Goal: Task Accomplishment & Management: Manage account settings

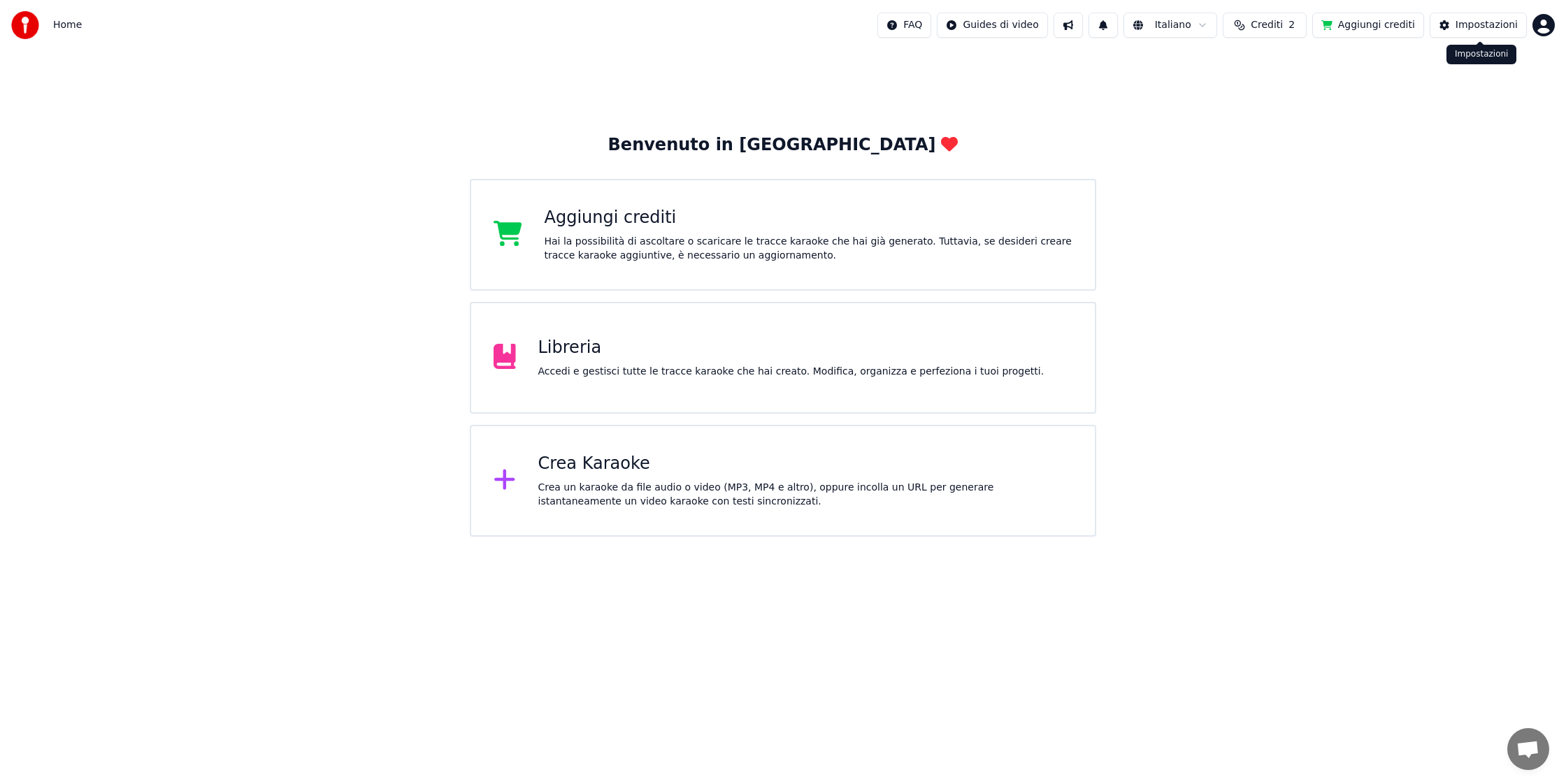
click at [1470, 24] on div "Impostazioni" at bounding box center [1486, 25] width 63 height 14
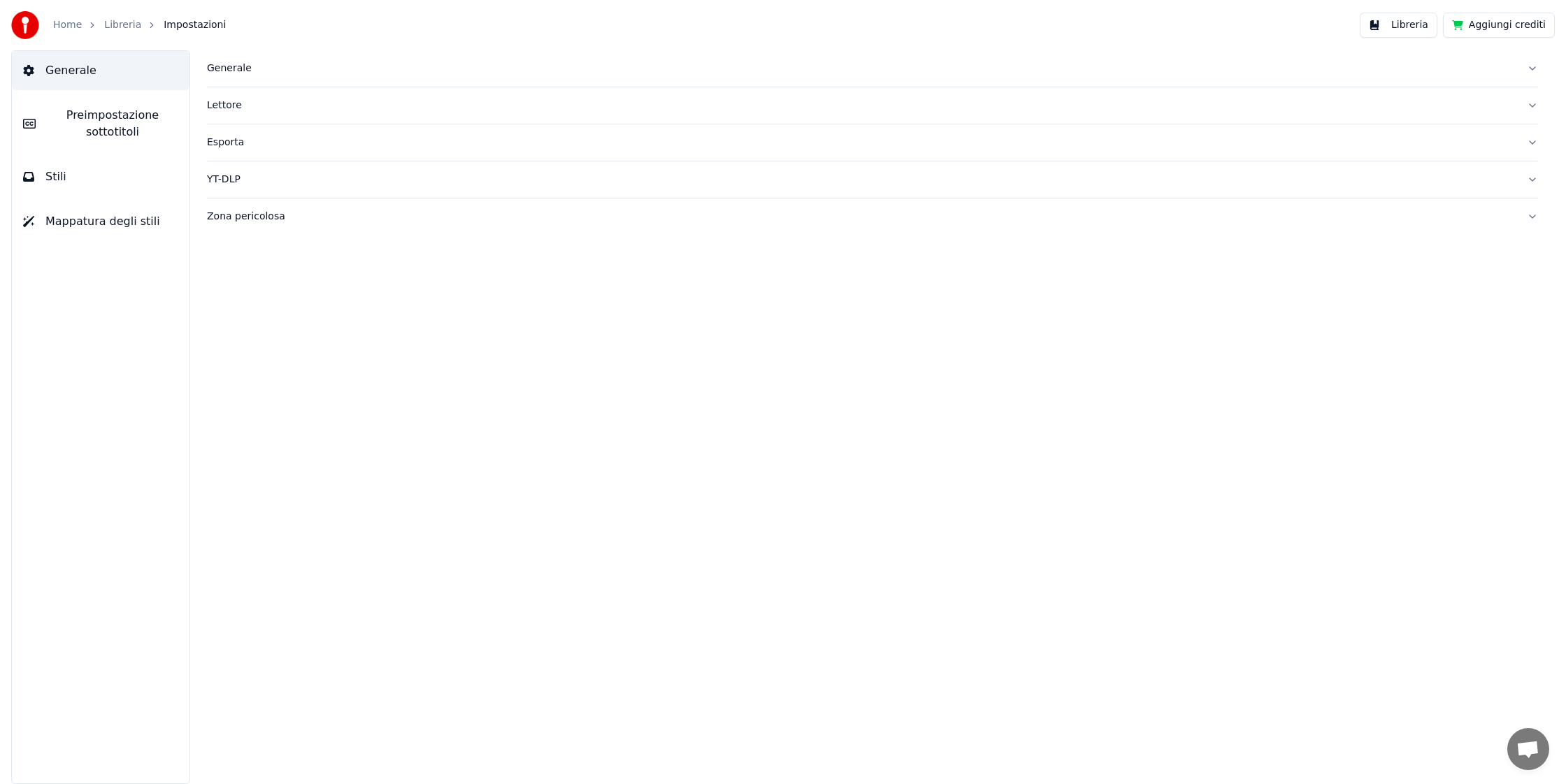
click at [1474, 23] on button "Aggiungi crediti" at bounding box center [1499, 25] width 112 height 25
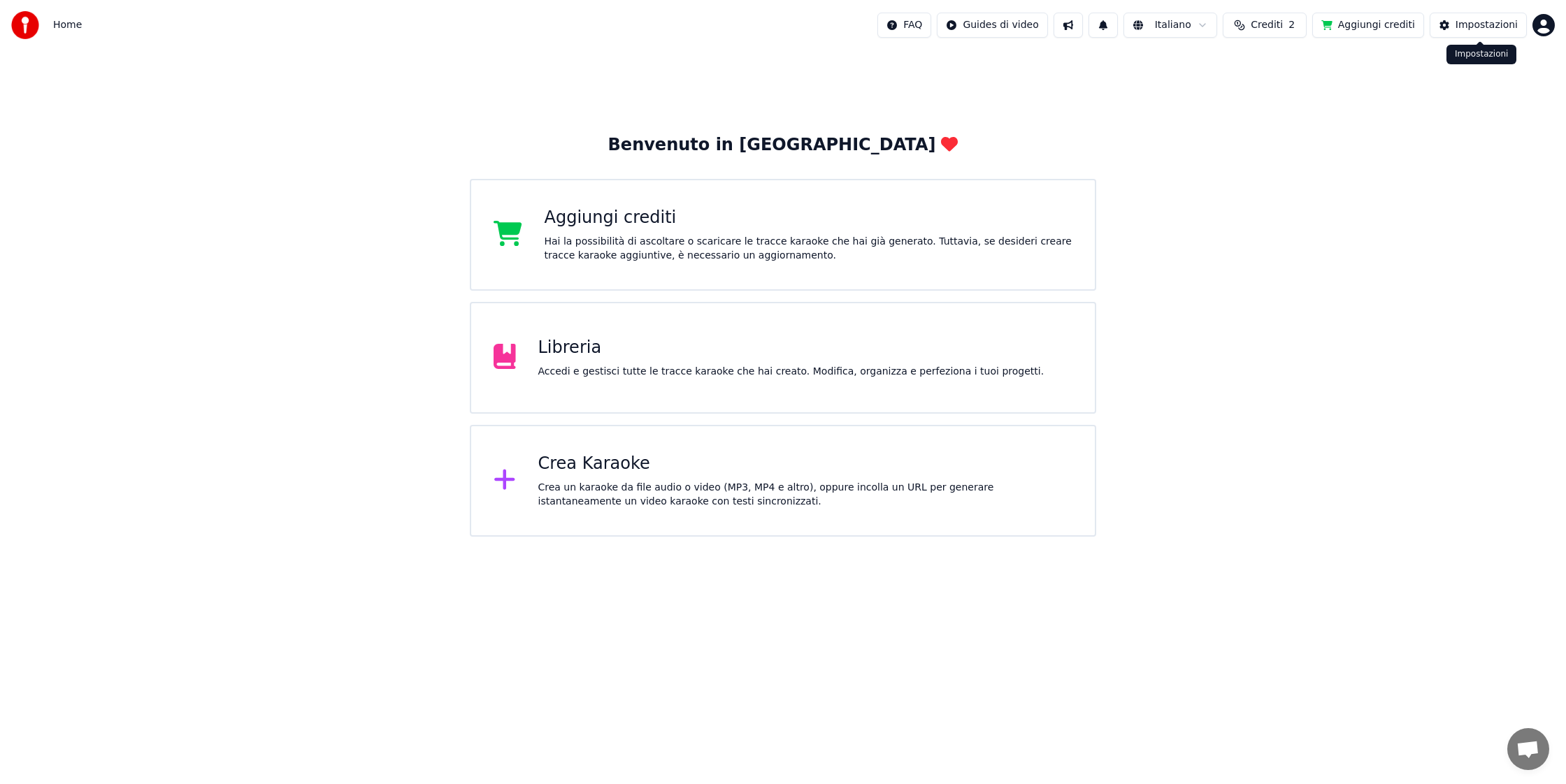
click at [1472, 27] on div "Impostazioni" at bounding box center [1486, 25] width 63 height 14
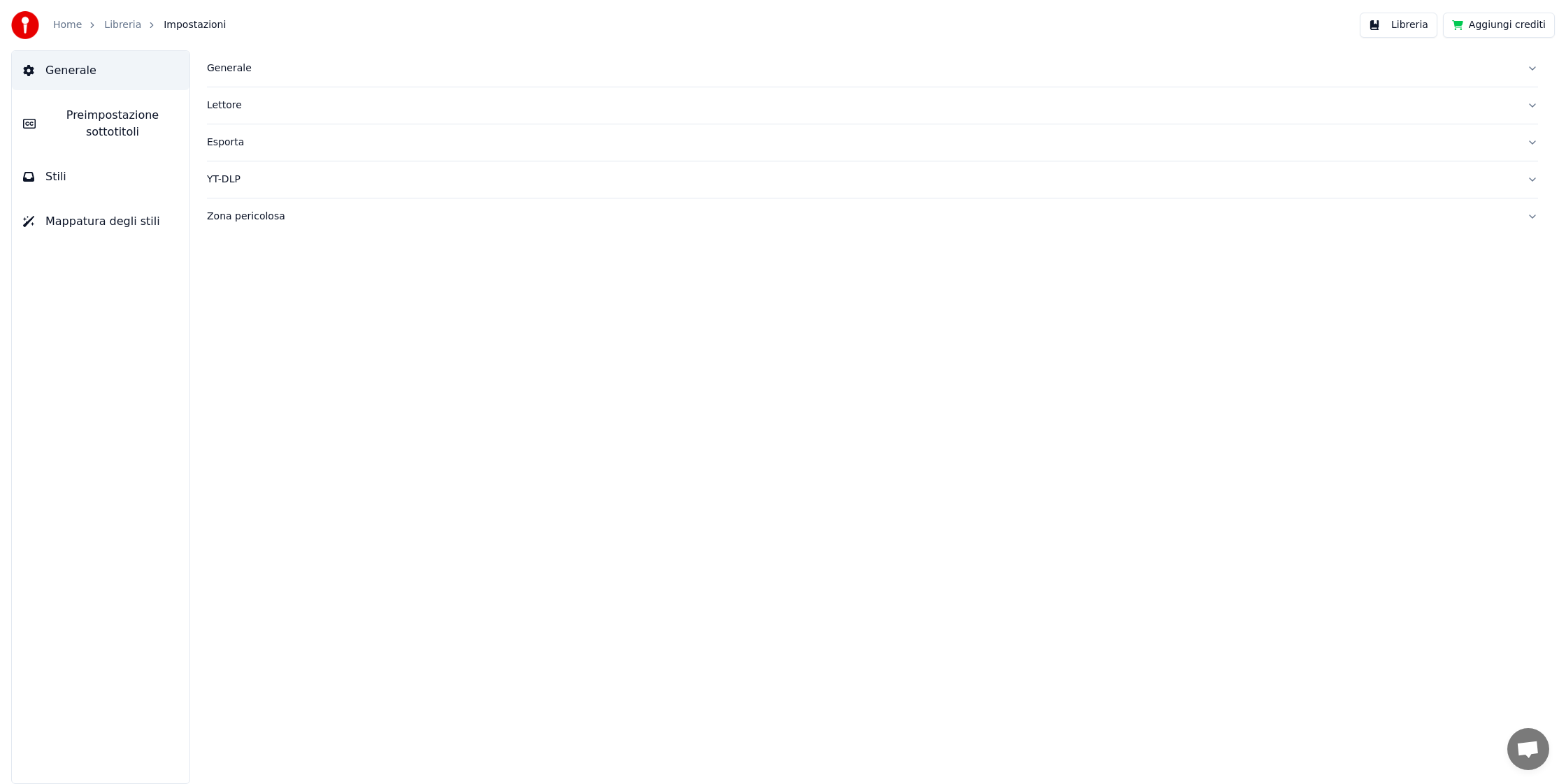
click at [130, 117] on span "Preimpostazione sottotitoli" at bounding box center [112, 124] width 131 height 34
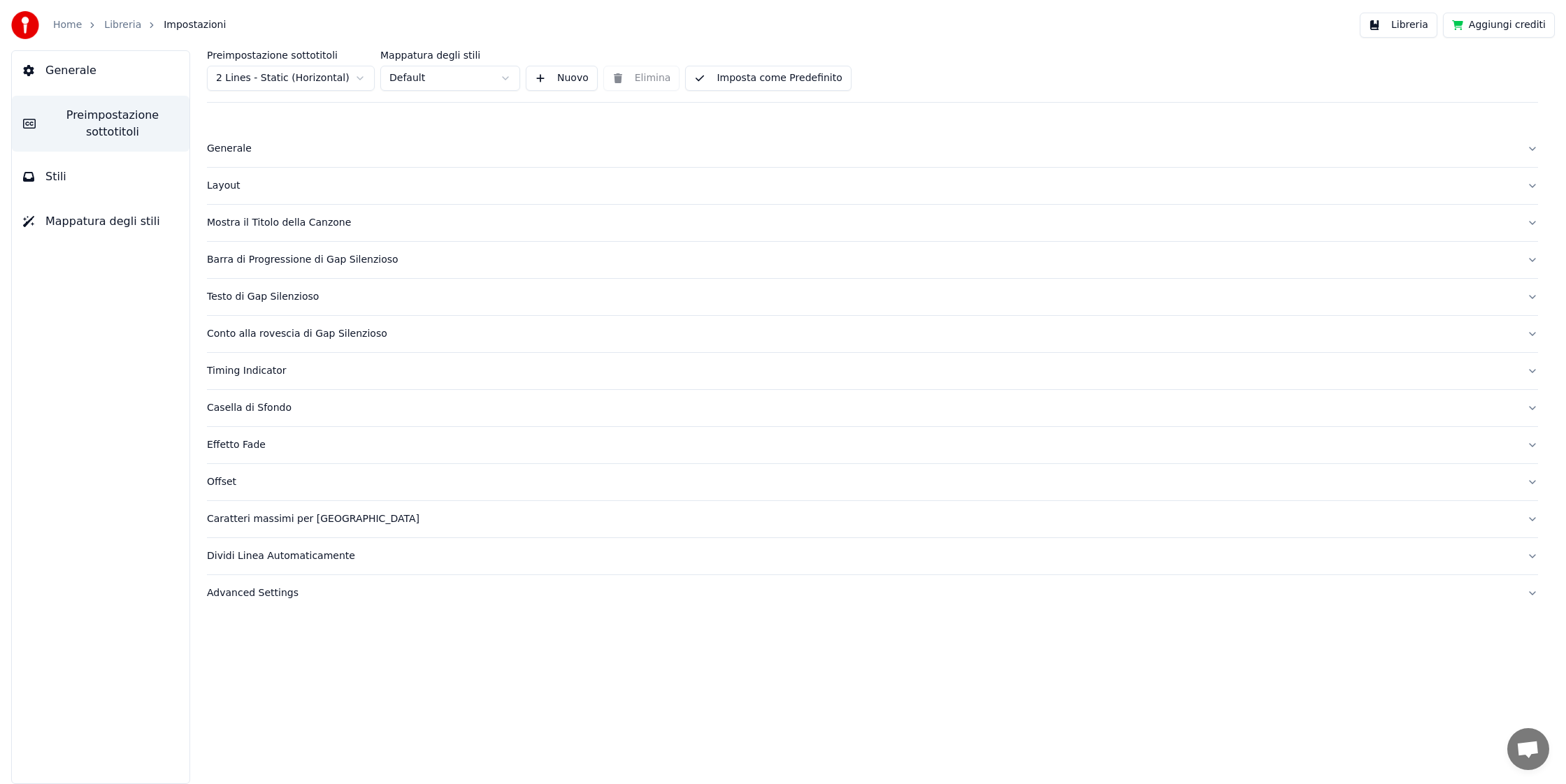
click at [231, 188] on div "Layout" at bounding box center [861, 186] width 1309 height 14
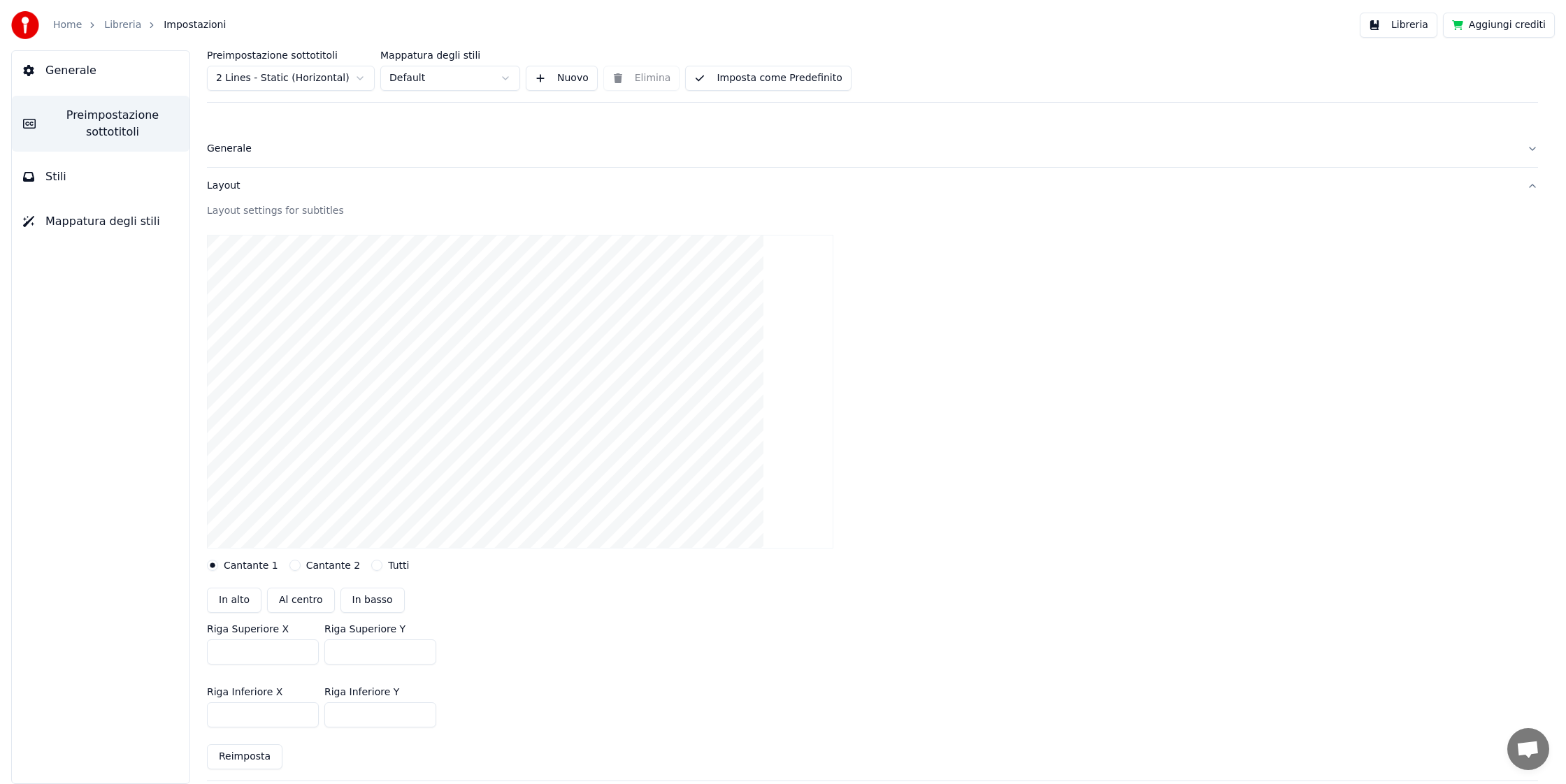
click at [231, 188] on div "Layout" at bounding box center [861, 186] width 1309 height 14
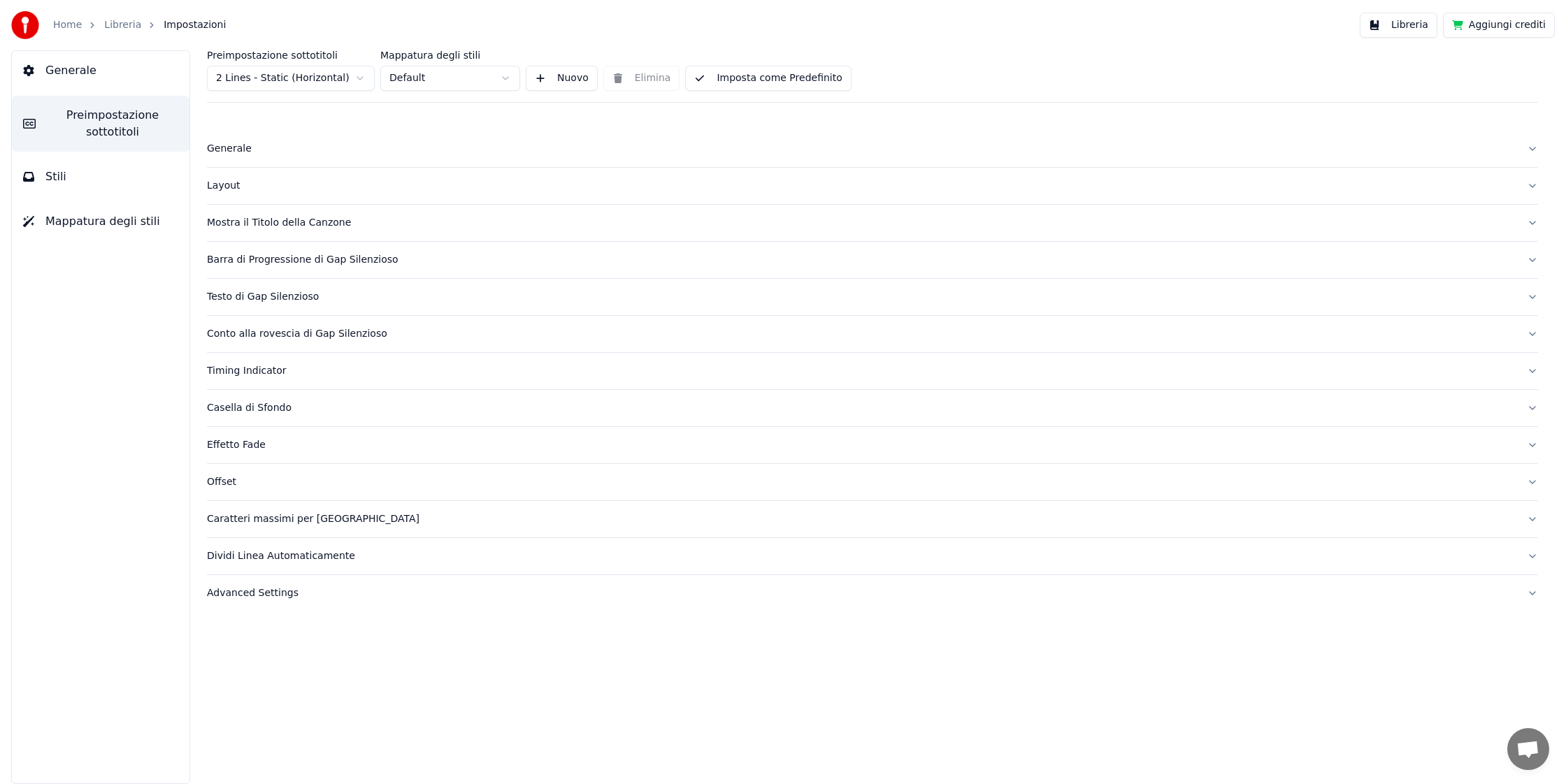
click at [307, 262] on div "Barra di Progressione di Gap Silenzioso" at bounding box center [861, 260] width 1309 height 14
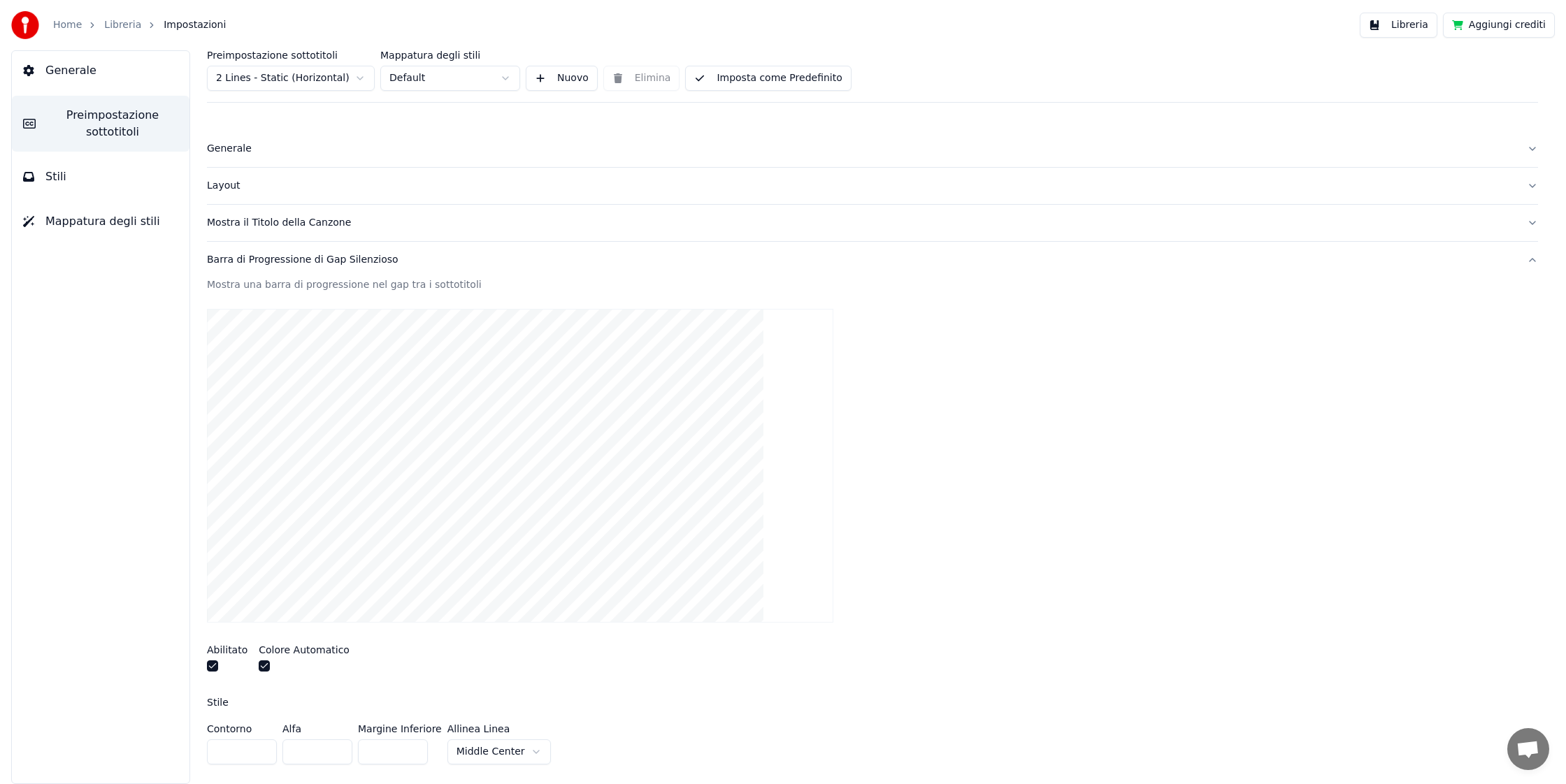
click at [318, 256] on div "Barra di Progressione di Gap Silenzioso" at bounding box center [861, 260] width 1309 height 14
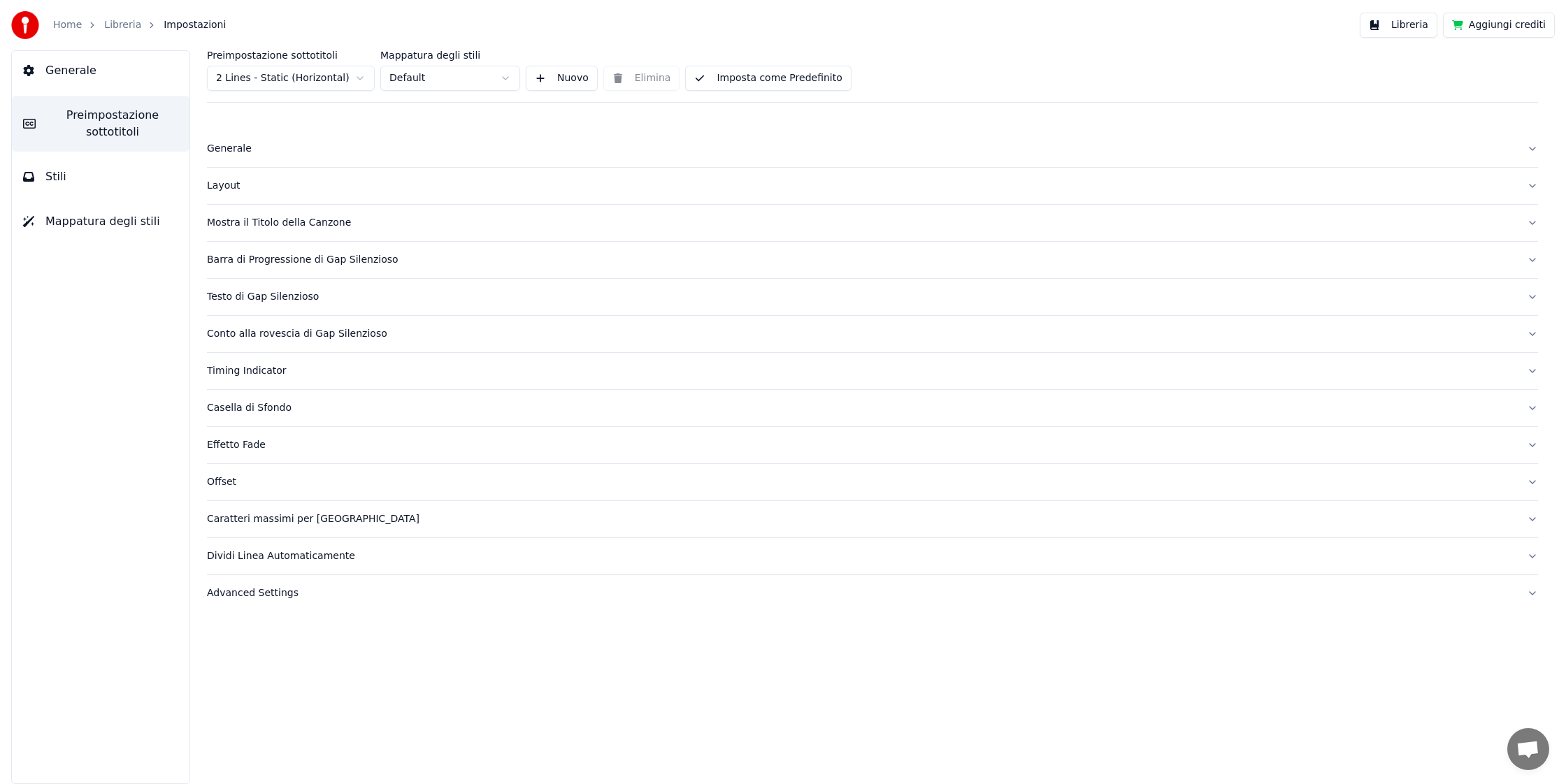
click at [230, 449] on div "Effetto Fade" at bounding box center [861, 445] width 1309 height 14
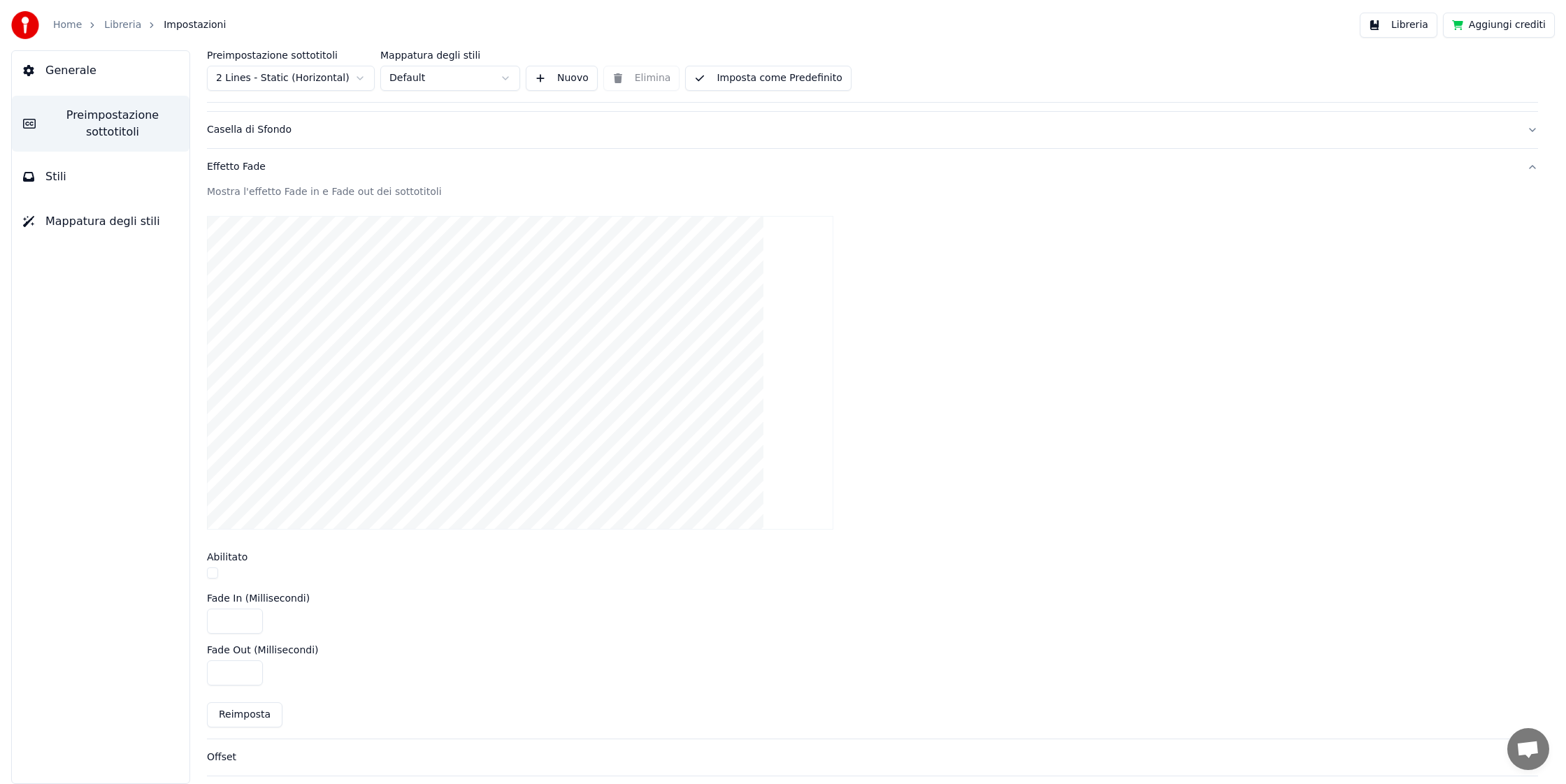
scroll to position [289, 0]
click at [258, 159] on div "Effetto Fade" at bounding box center [861, 156] width 1309 height 14
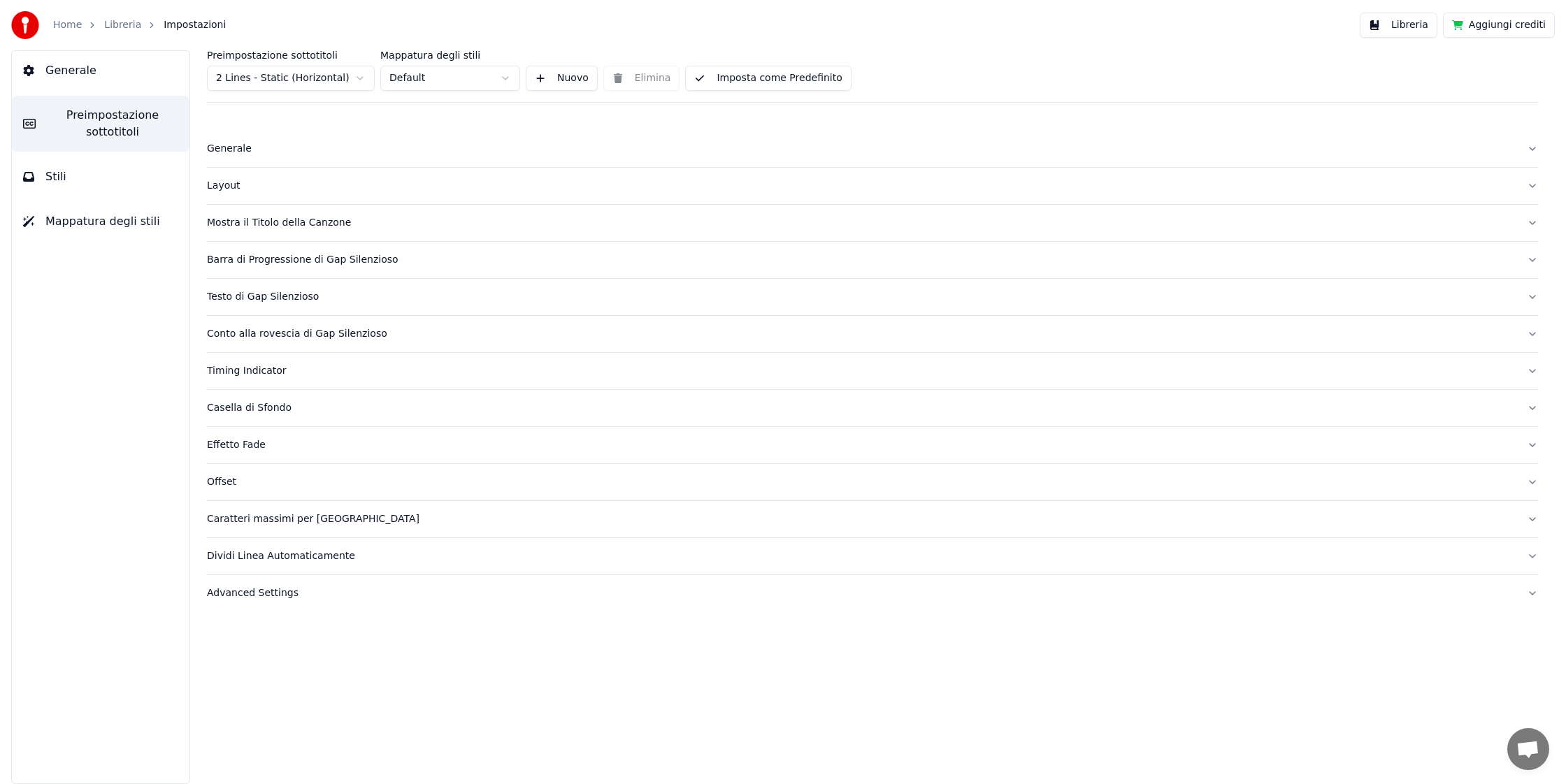
click at [56, 178] on span "Stili" at bounding box center [56, 177] width 21 height 17
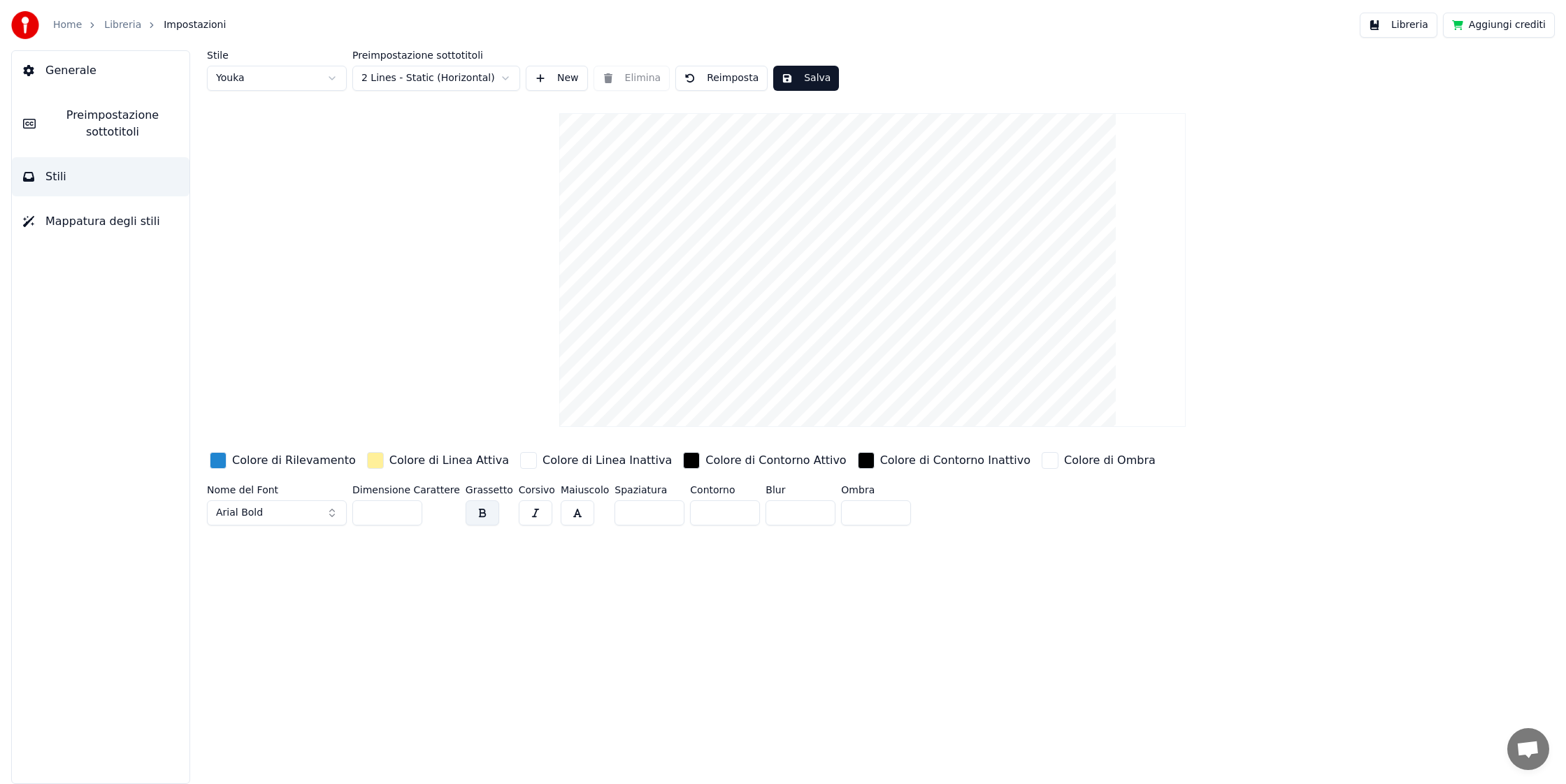
click at [72, 214] on span "Mappatura degli stili" at bounding box center [103, 221] width 115 height 17
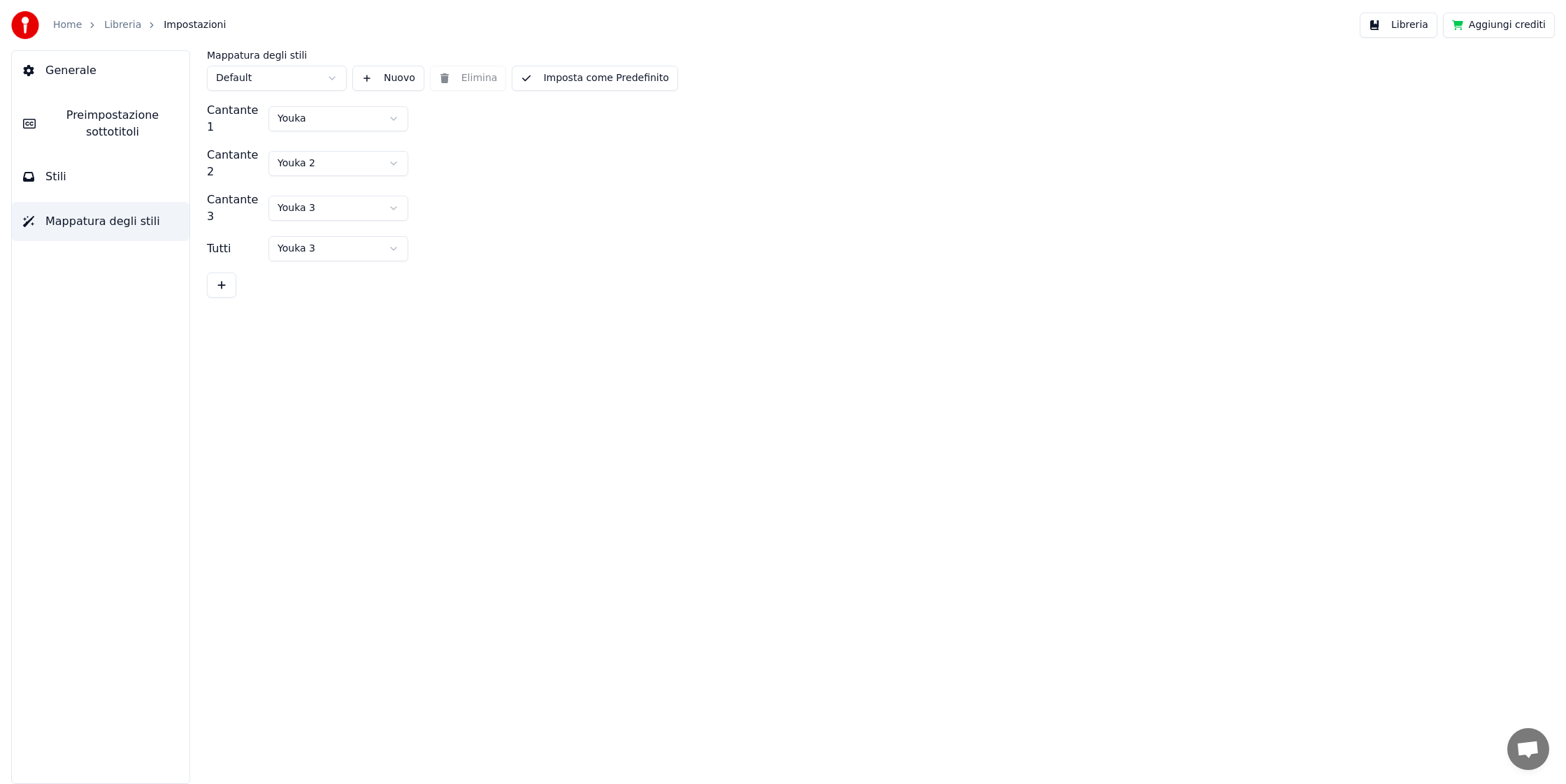
click at [106, 69] on button "Generale" at bounding box center [100, 71] width 178 height 39
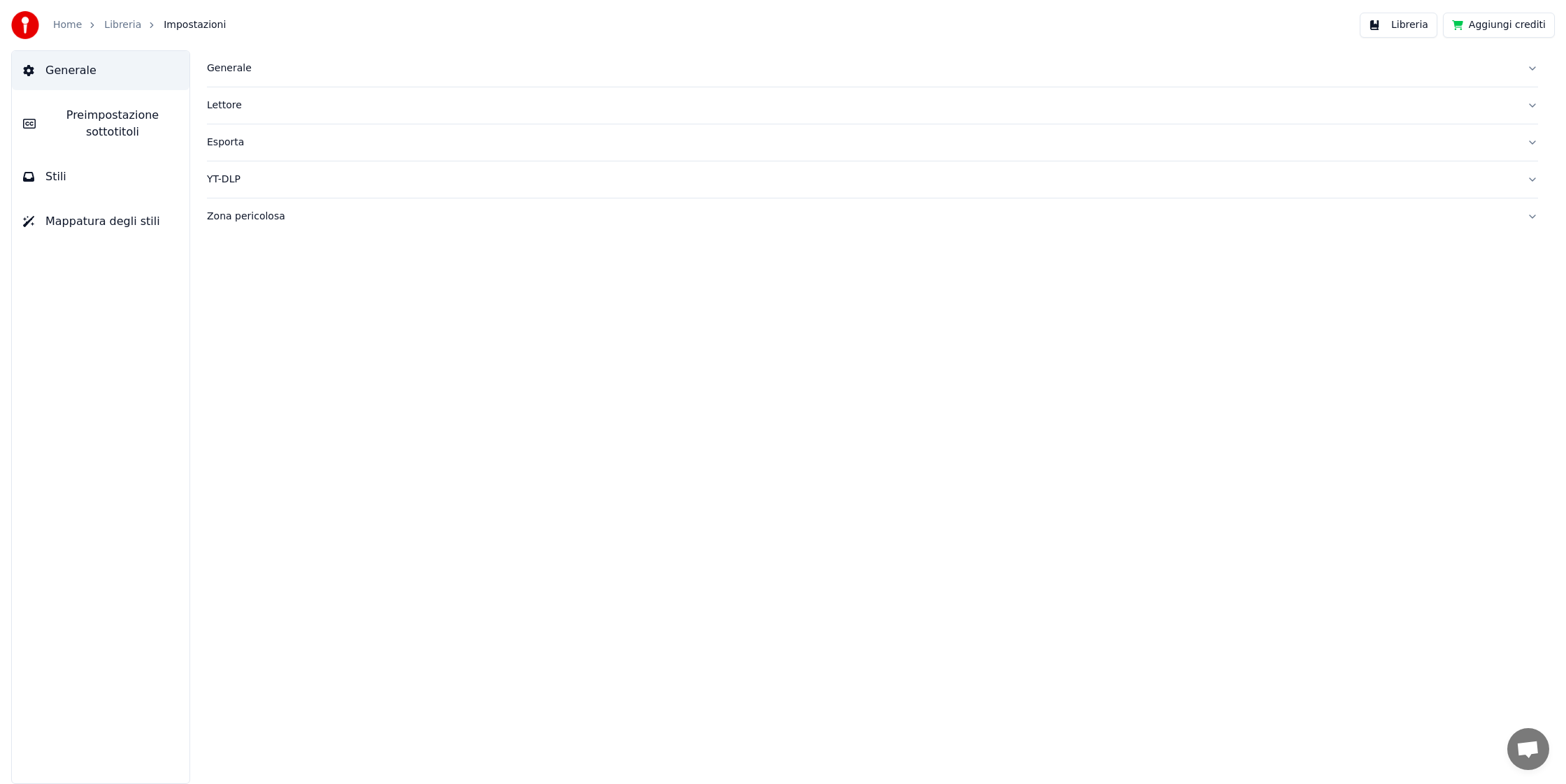
click at [70, 26] on link "Home" at bounding box center [67, 25] width 29 height 14
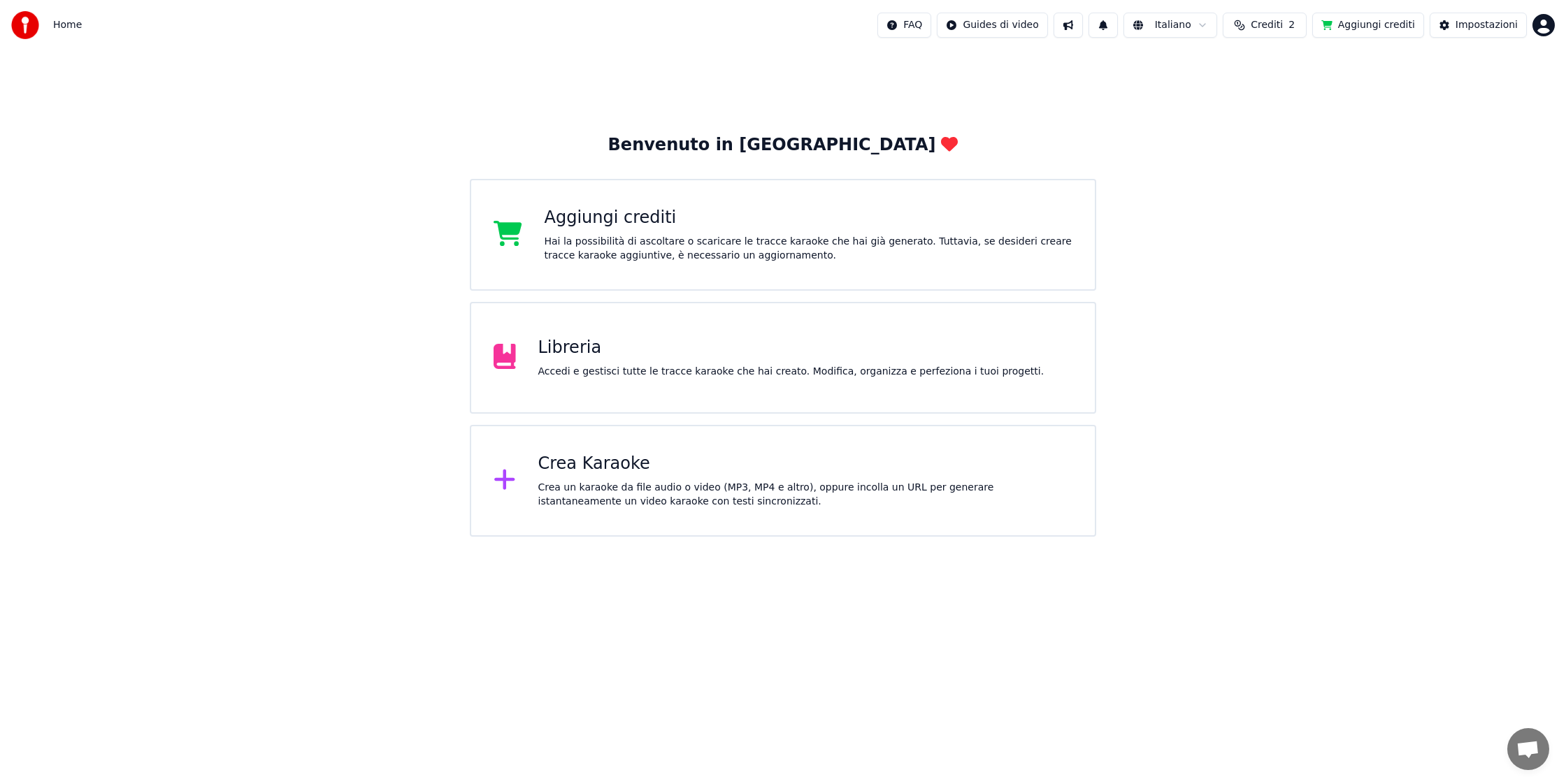
click at [922, 25] on html "Home FAQ Guides di video Italiano Crediti 2 Aggiungi crediti Impostazioni Benve…" at bounding box center [783, 268] width 1566 height 537
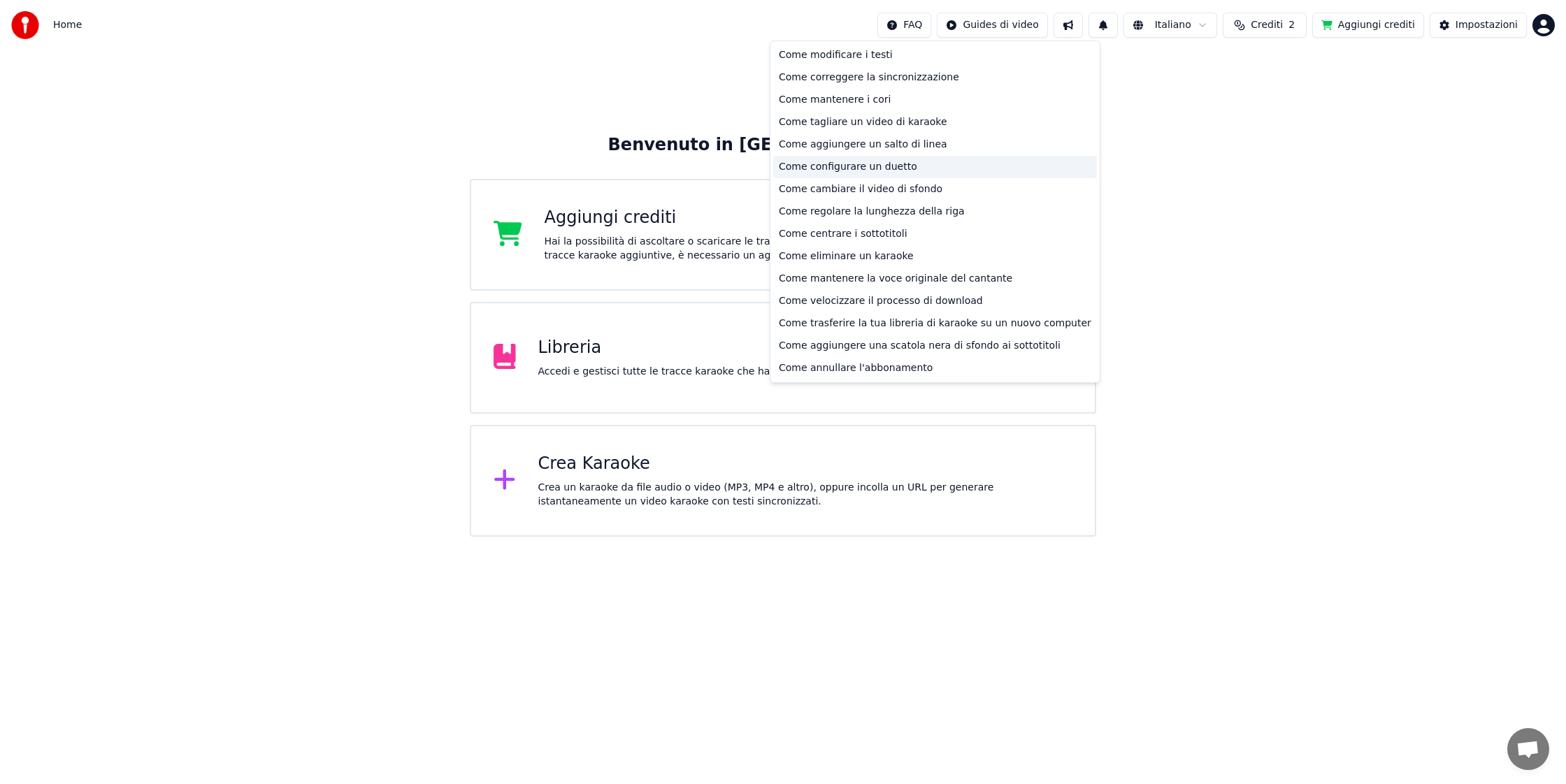
click at [910, 160] on div "Come configurare un duetto" at bounding box center [934, 167] width 324 height 22
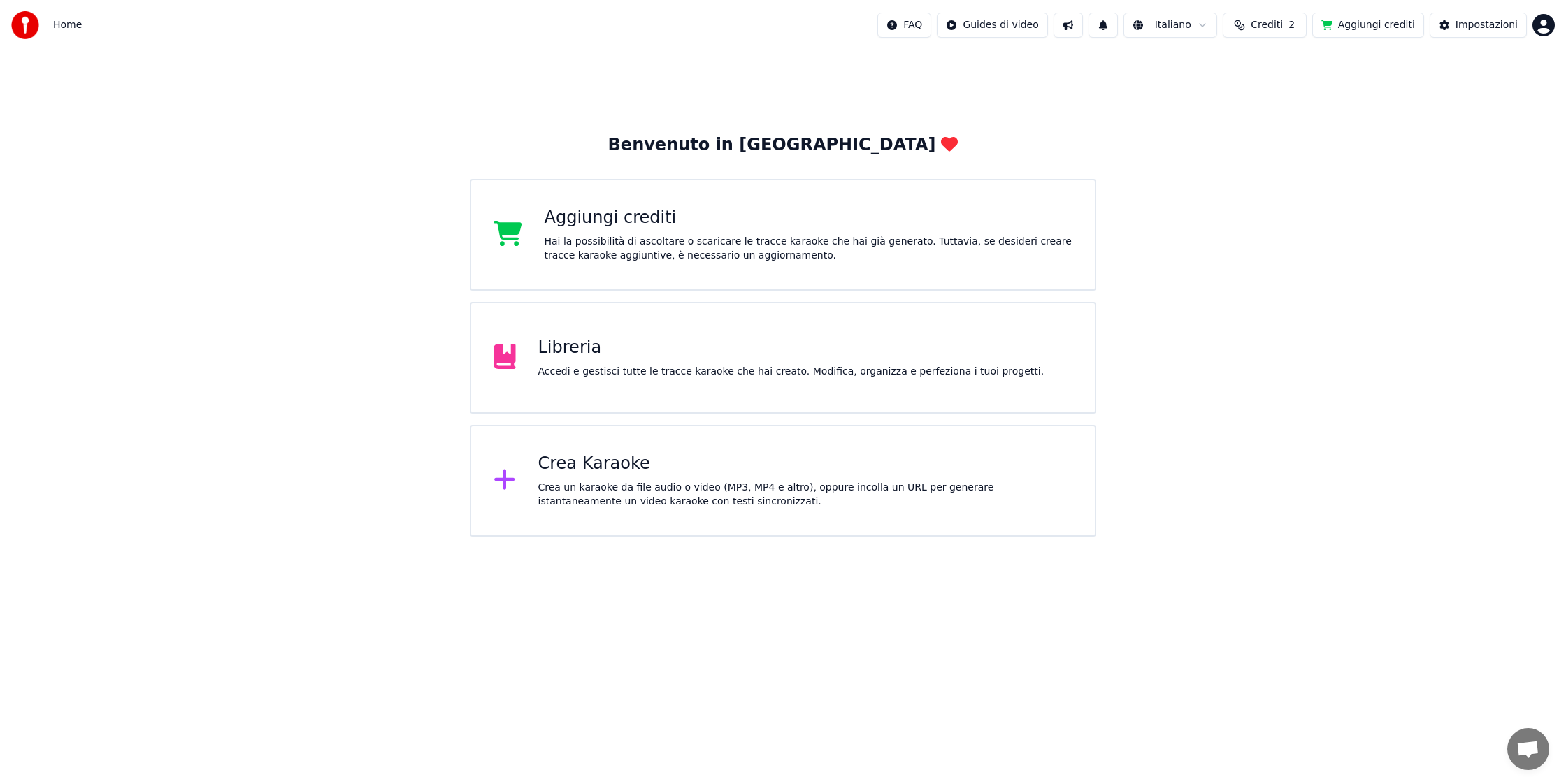
click at [1350, 24] on button "Aggiungi crediti" at bounding box center [1368, 25] width 112 height 25
click at [1342, 27] on button "Aggiungi crediti" at bounding box center [1368, 25] width 112 height 25
